Goal: Task Accomplishment & Management: Use online tool/utility

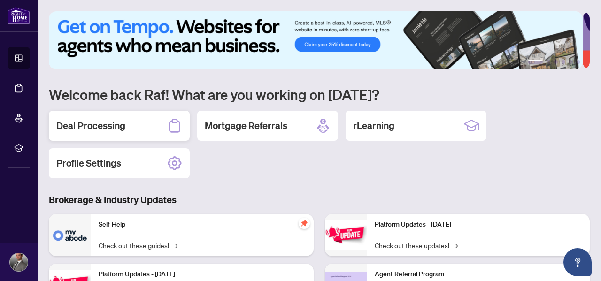
click at [108, 123] on h2 "Deal Processing" at bounding box center [90, 125] width 69 height 13
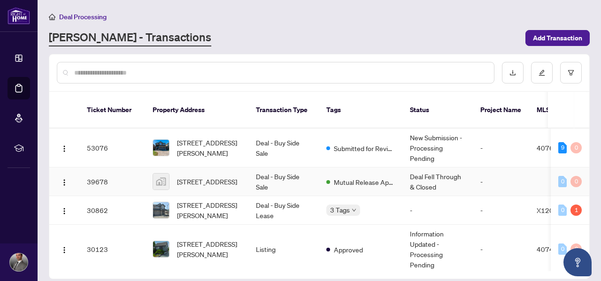
scroll to position [47, 0]
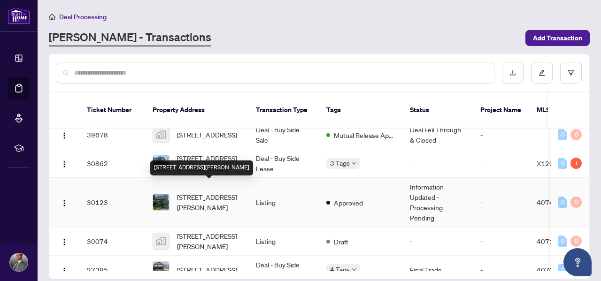
click at [232, 194] on span "[STREET_ADDRESS][PERSON_NAME]" at bounding box center [209, 202] width 64 height 21
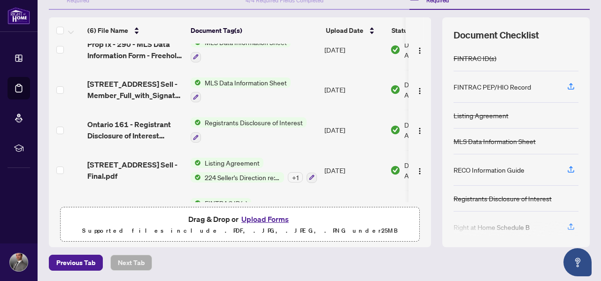
scroll to position [84, 0]
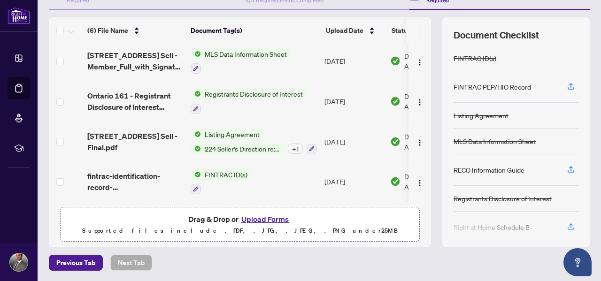
click at [265, 218] on button "Upload Forms" at bounding box center [264, 219] width 53 height 12
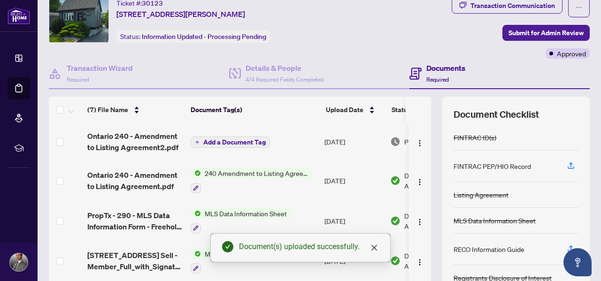
scroll to position [0, 0]
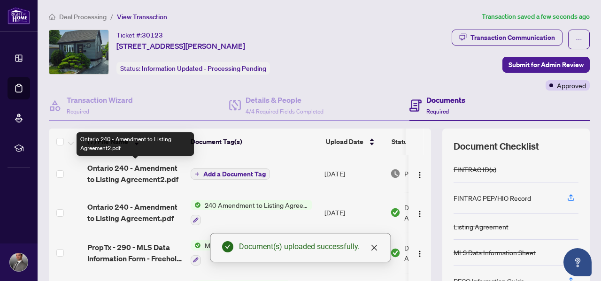
click at [145, 175] on span "Ontario 240 - Amendment to Listing Agreement2.pdf" at bounding box center [135, 173] width 96 height 23
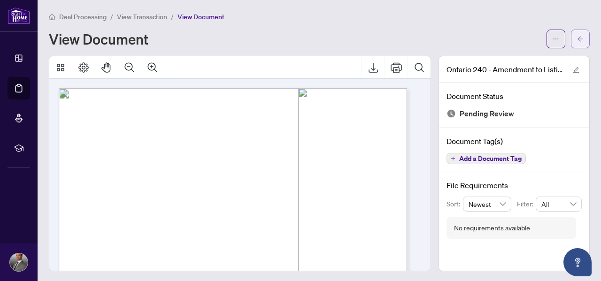
click at [577, 39] on button "button" at bounding box center [580, 39] width 19 height 19
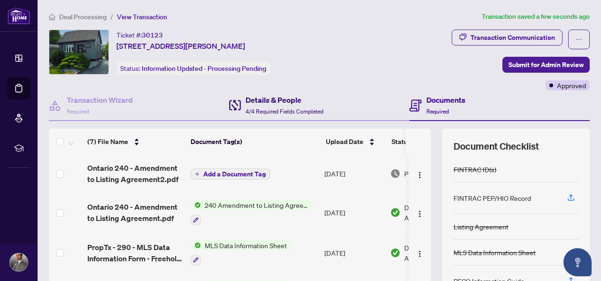
click at [256, 110] on span "4/4 Required Fields Completed" at bounding box center [284, 111] width 78 height 7
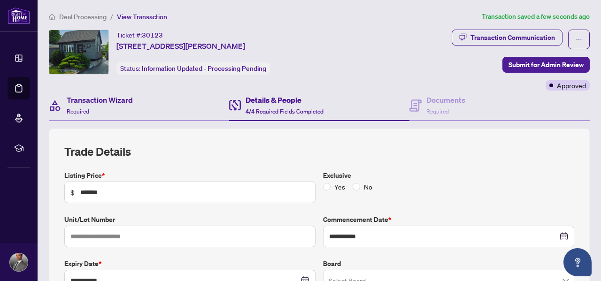
click at [98, 117] on div "Transaction Wizard Required" at bounding box center [139, 106] width 180 height 30
